Goal: Navigation & Orientation: Go to known website

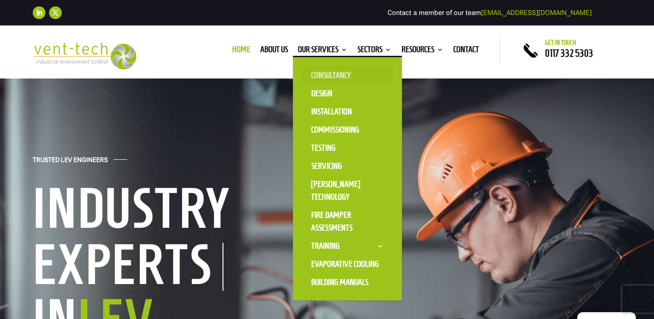
click at [325, 80] on link "Consultancy" at bounding box center [347, 75] width 91 height 18
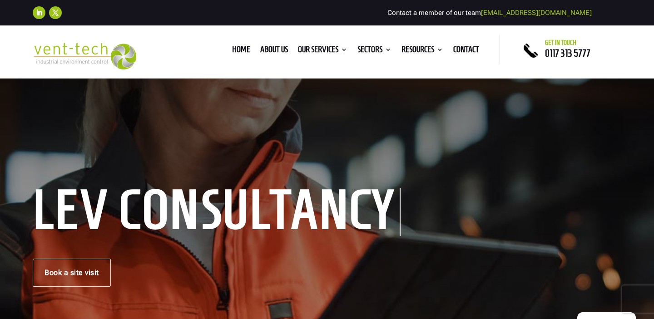
click at [85, 42] on div at bounding box center [85, 52] width 104 height 34
click at [114, 55] on img at bounding box center [85, 56] width 104 height 26
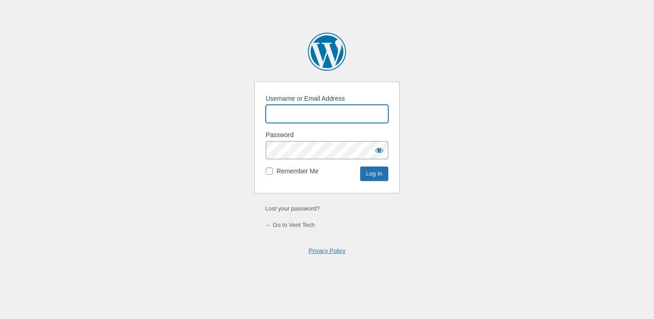
paste input "Flexdig"
type input "Flexdig"
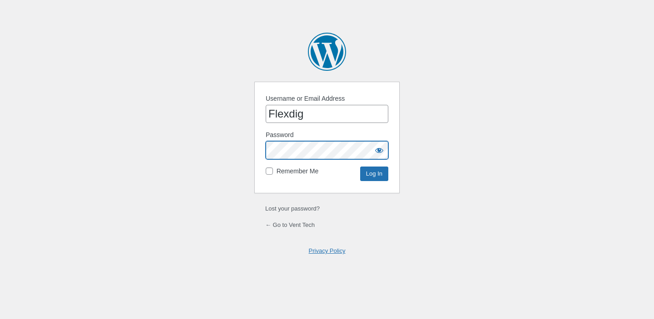
scroll to position [0, 55]
click at [360, 167] on input "Log In" at bounding box center [374, 174] width 28 height 15
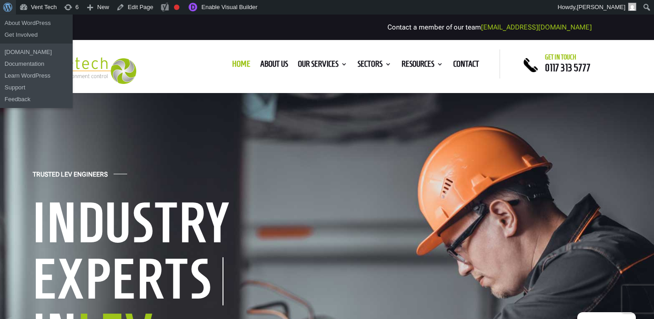
click at [10, 10] on span "Toolbar" at bounding box center [6, 6] width 7 height 13
